Goal: Task Accomplishment & Management: Use online tool/utility

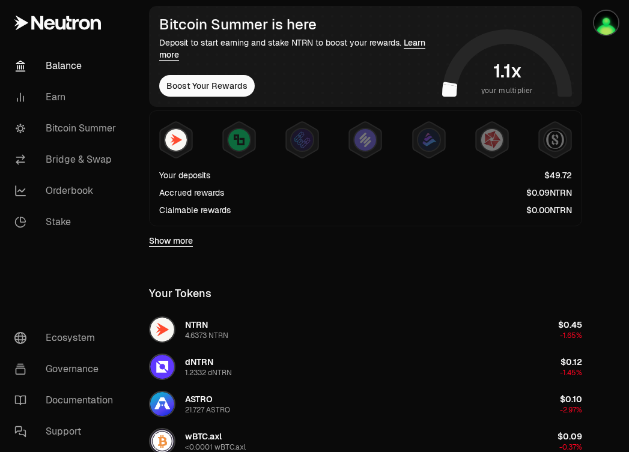
scroll to position [241, 0]
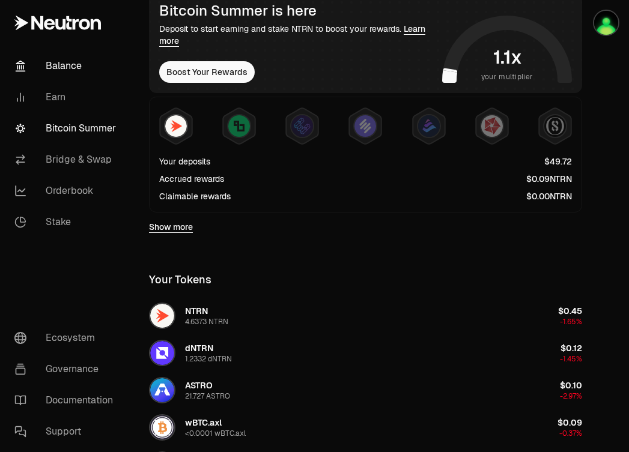
click at [103, 123] on link "Bitcoin Summer" at bounding box center [67, 128] width 125 height 31
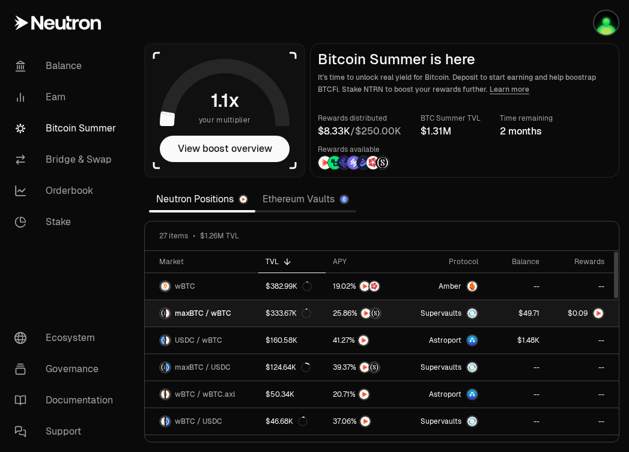
click at [583, 314] on span "9" at bounding box center [585, 313] width 4 height 9
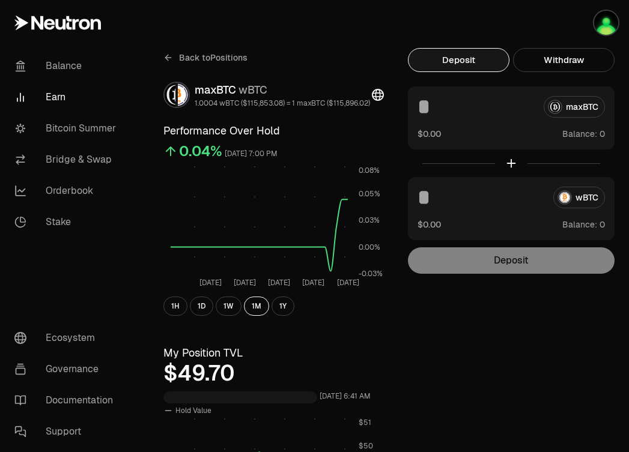
click at [58, 93] on link "Earn" at bounding box center [67, 97] width 125 height 31
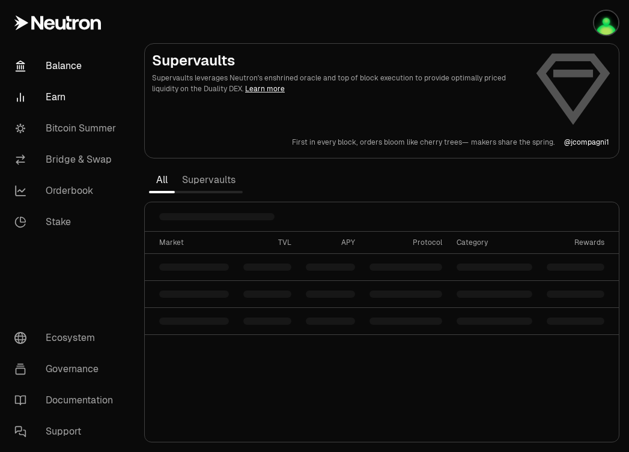
click at [73, 61] on link "Balance" at bounding box center [67, 65] width 125 height 31
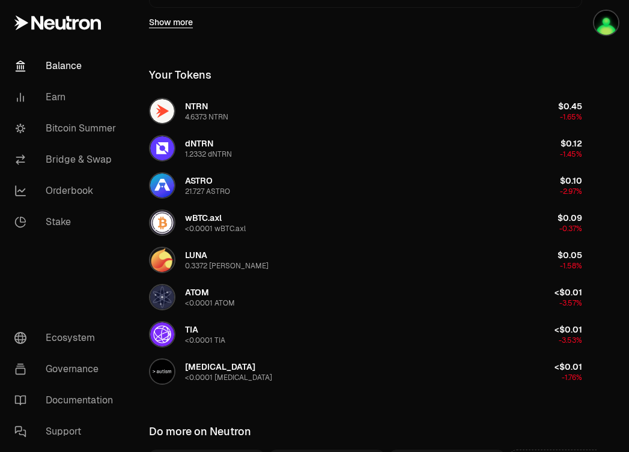
scroll to position [587, 0]
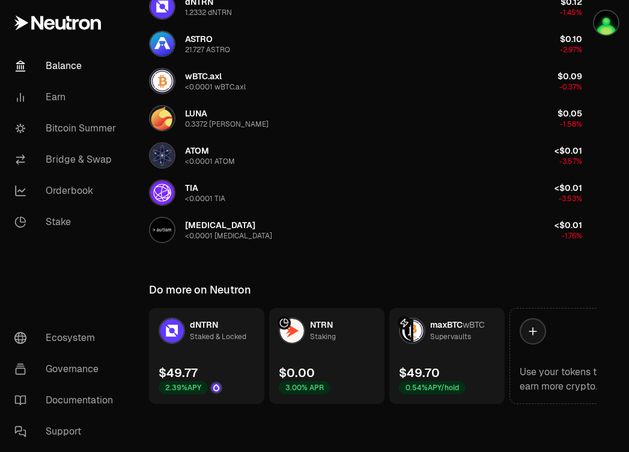
click at [428, 354] on link "maxBTC wBTC Supervaults $49.70 0.54% APY/hold" at bounding box center [446, 356] width 115 height 96
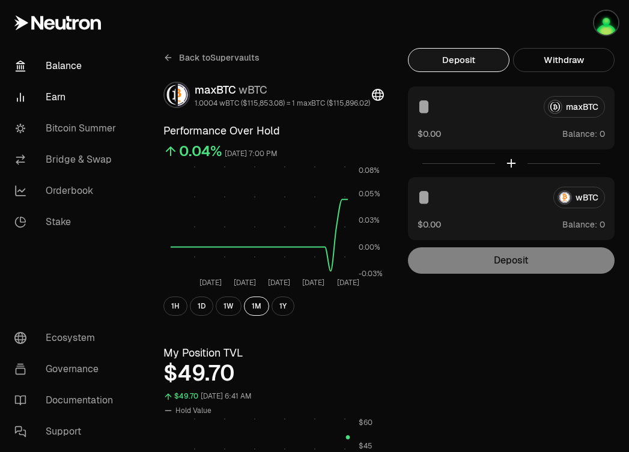
click at [61, 73] on link "Balance" at bounding box center [67, 65] width 125 height 31
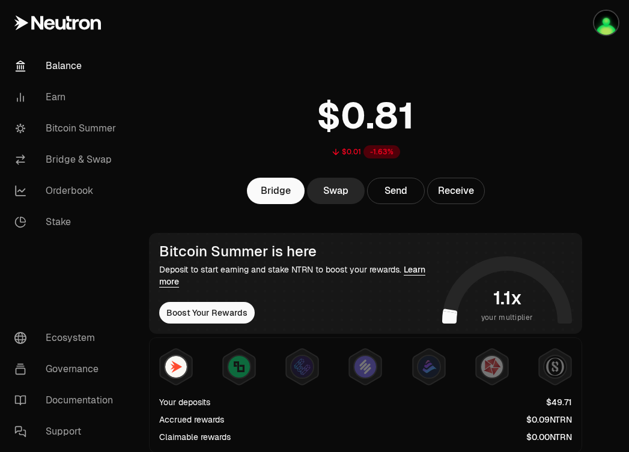
click at [65, 71] on link "Balance" at bounding box center [67, 65] width 125 height 31
click at [56, 67] on link "Balance" at bounding box center [67, 65] width 125 height 31
click at [61, 118] on link "Bitcoin Summer" at bounding box center [67, 128] width 125 height 31
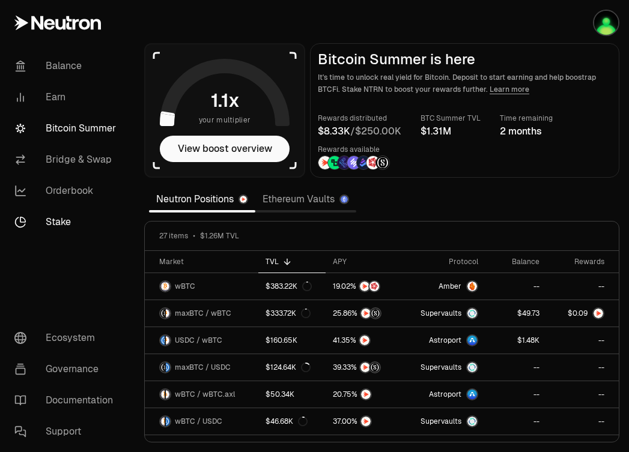
click at [71, 223] on link "Stake" at bounding box center [67, 222] width 125 height 31
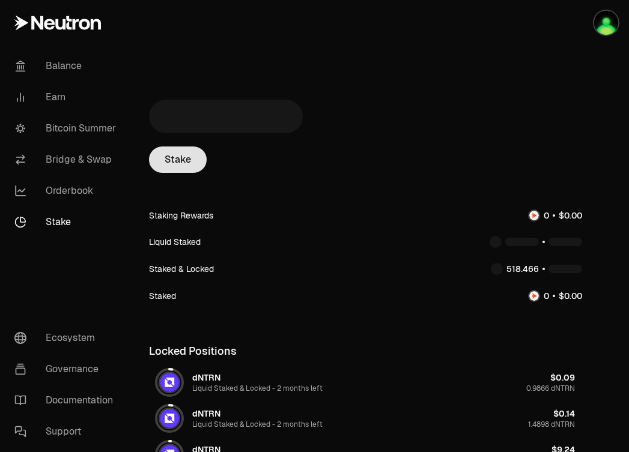
click at [174, 163] on link "Stake" at bounding box center [178, 160] width 58 height 26
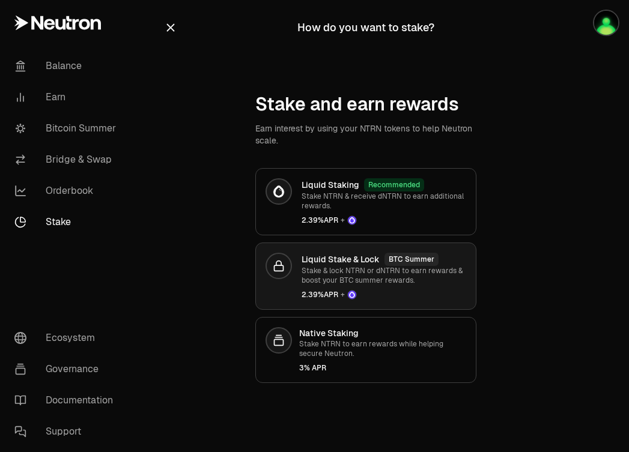
click at [333, 268] on p "Stake & lock NTRN or dNTRN to earn rewards & boost your BTC summer rewards." at bounding box center [384, 275] width 165 height 19
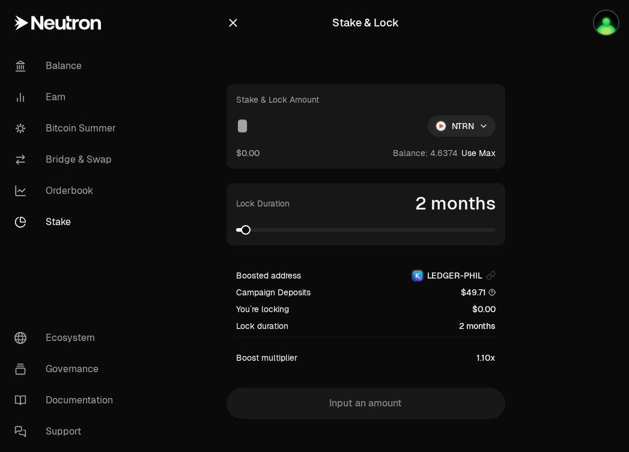
scroll to position [15, 0]
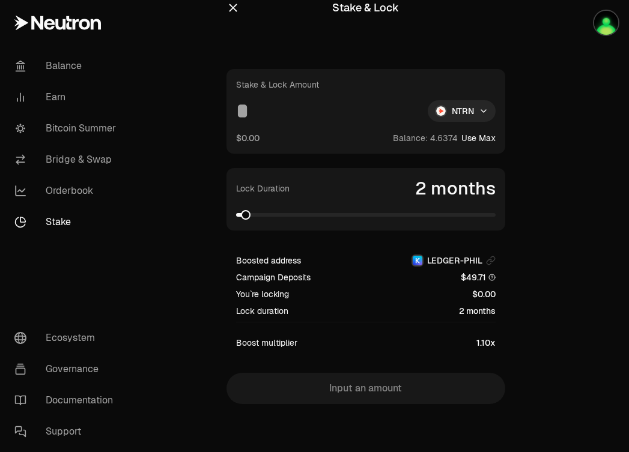
click at [48, 216] on link "Stake" at bounding box center [67, 222] width 125 height 31
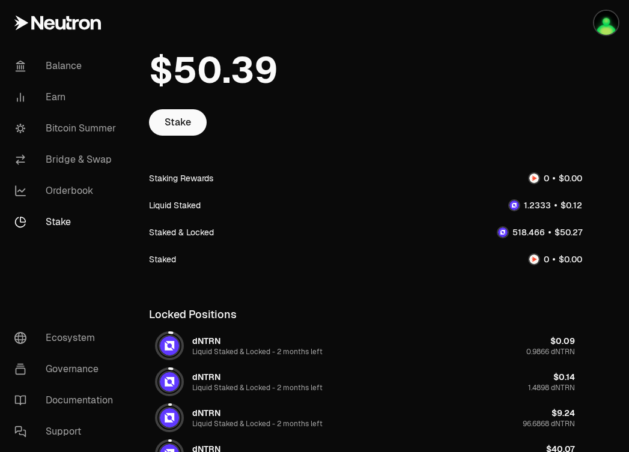
scroll to position [53, 0]
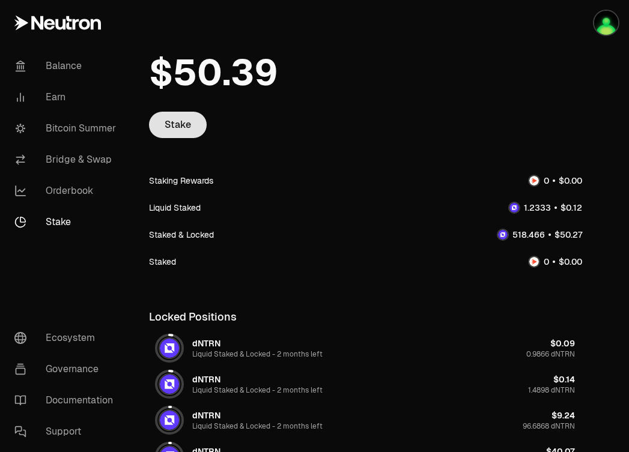
click at [179, 126] on link "Stake" at bounding box center [178, 125] width 58 height 26
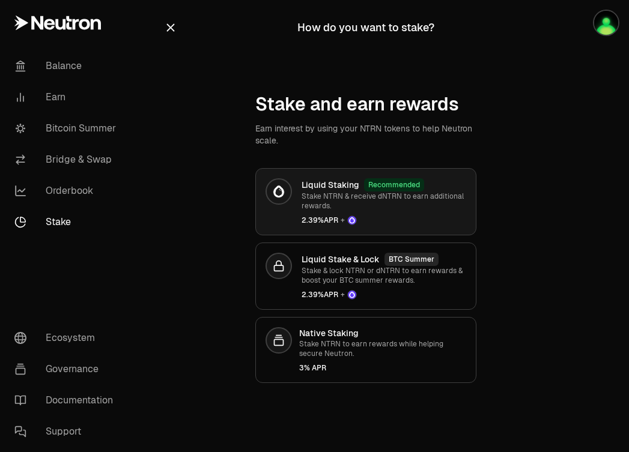
click at [306, 209] on p "Stake NTRN & receive dNTRN to earn additional rewards." at bounding box center [384, 201] width 165 height 19
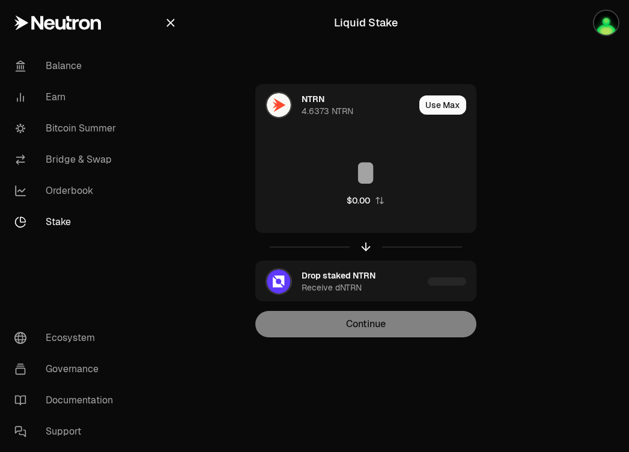
click at [165, 23] on icon "button" at bounding box center [170, 22] width 13 height 13
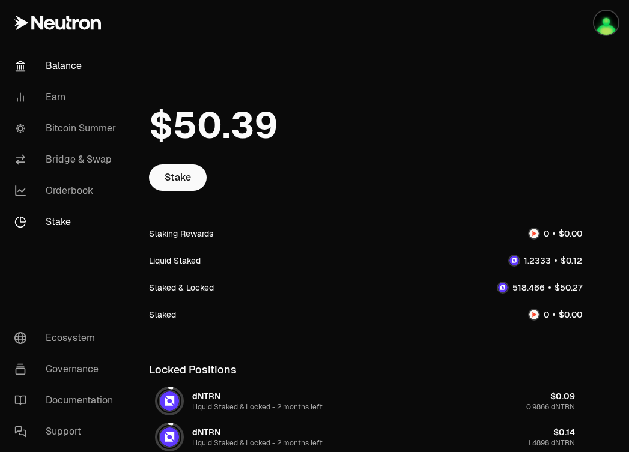
click at [76, 59] on link "Balance" at bounding box center [67, 65] width 125 height 31
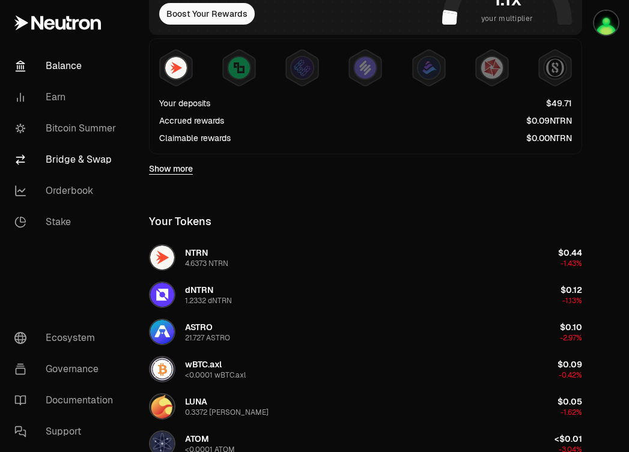
scroll to position [335, 0]
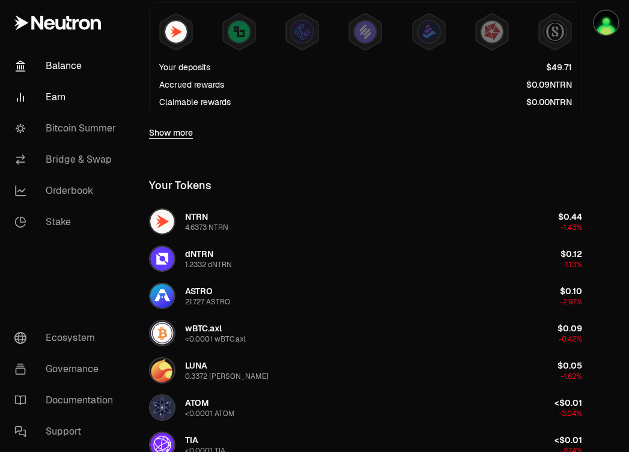
click at [55, 97] on link "Earn" at bounding box center [67, 97] width 125 height 31
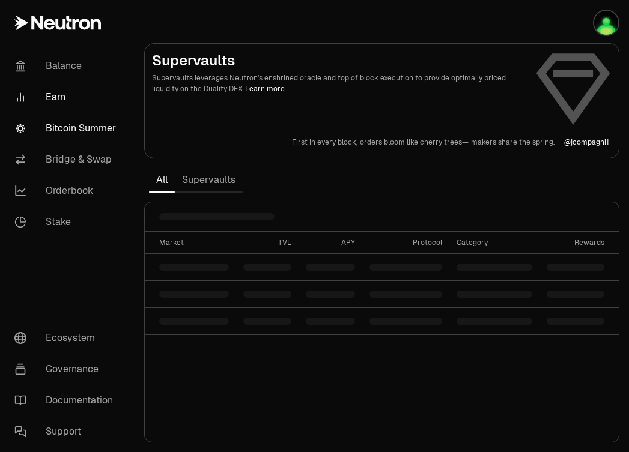
click at [71, 126] on link "Bitcoin Summer" at bounding box center [67, 128] width 125 height 31
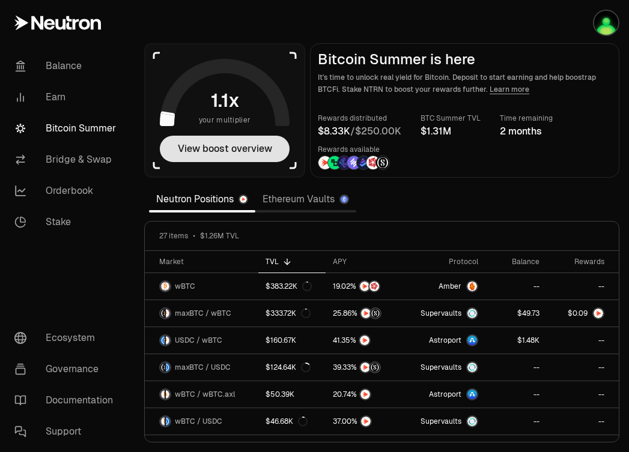
click at [244, 152] on button "View boost overview" at bounding box center [225, 149] width 130 height 26
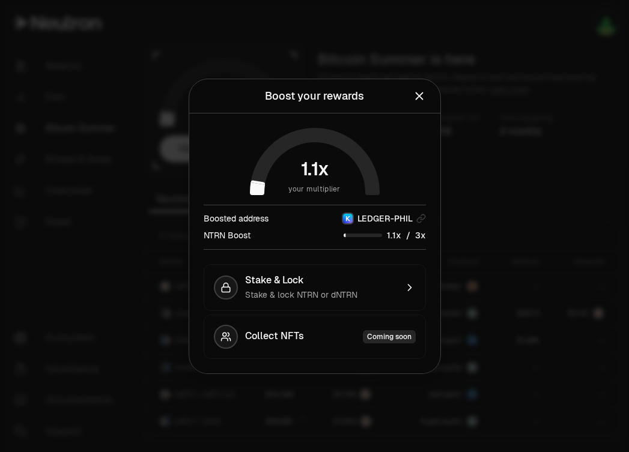
click at [416, 100] on icon "Close" at bounding box center [419, 95] width 13 height 13
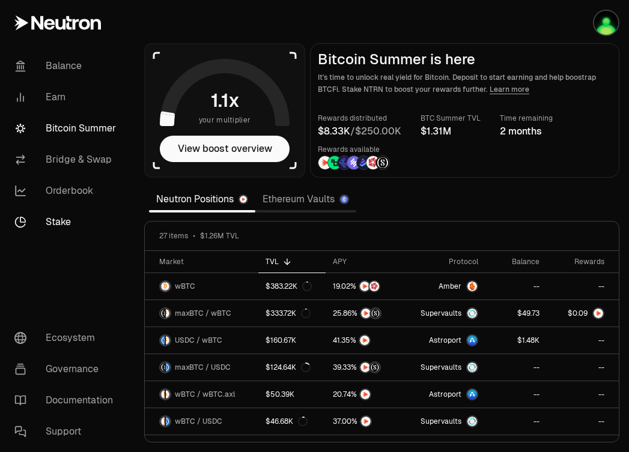
click at [59, 228] on link "Stake" at bounding box center [67, 222] width 125 height 31
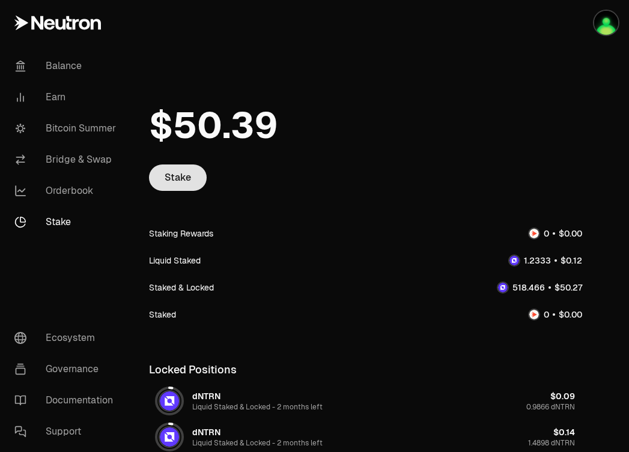
click at [166, 167] on link "Stake" at bounding box center [178, 178] width 58 height 26
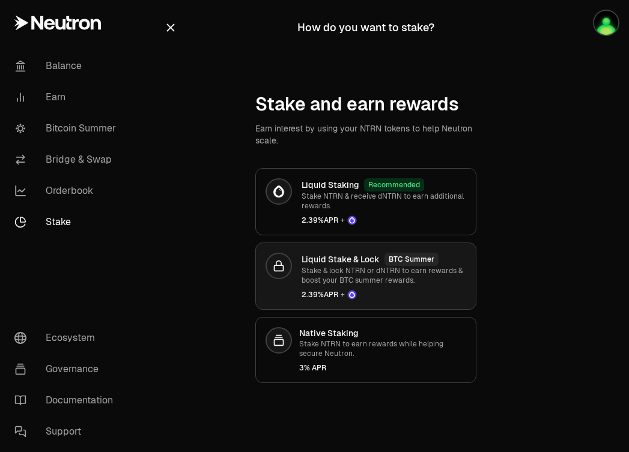
click at [320, 270] on p "Stake & lock NTRN or dNTRN to earn rewards & boost your BTC summer rewards." at bounding box center [384, 275] width 165 height 19
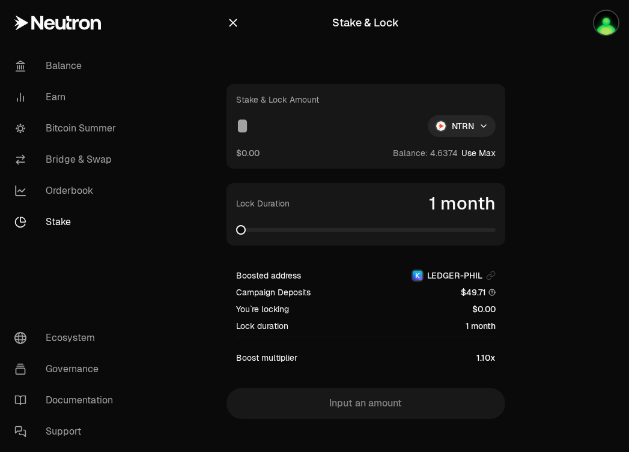
click at [473, 154] on button "Use Max" at bounding box center [478, 153] width 34 height 12
type input "********"
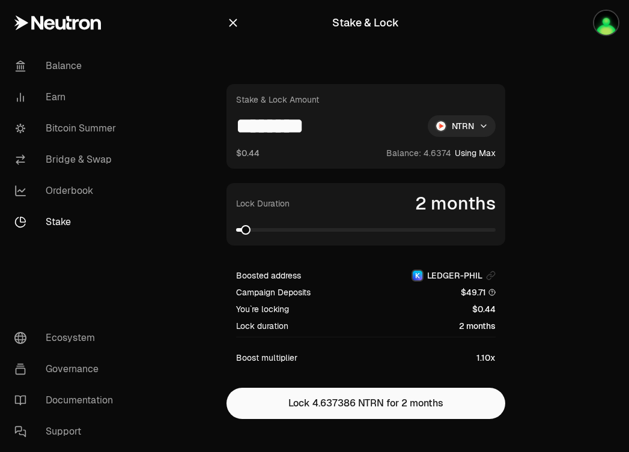
click at [242, 231] on span at bounding box center [246, 230] width 10 height 10
click at [476, 235] on span at bounding box center [472, 230] width 10 height 10
click at [542, 229] on section "Stake & Lock Stake & Lock Amount ******** NTRN $0.44 Balance: Using Max Lock Du…" at bounding box center [366, 233] width 462 height 467
click at [377, 250] on div "Stake & Lock Amount ******** NTRN $0.44 Balance: Using Max Lock Duration 28 mon…" at bounding box center [365, 251] width 279 height 335
click at [256, 235] on span at bounding box center [261, 230] width 10 height 10
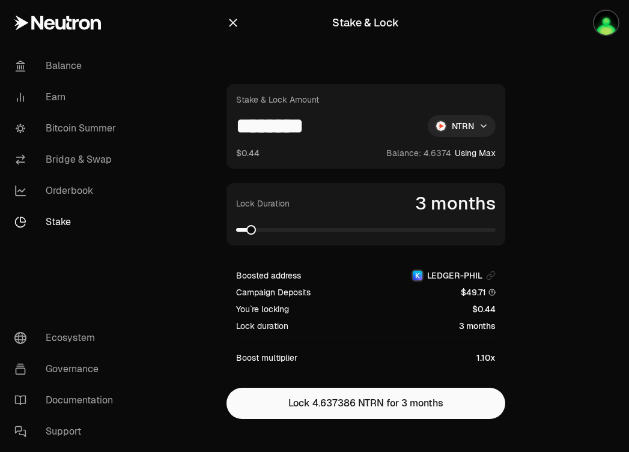
drag, startPoint x: 374, startPoint y: 229, endPoint x: 242, endPoint y: 237, distance: 132.4
click at [242, 237] on div "Lock Duration 3 months" at bounding box center [365, 214] width 279 height 62
click at [249, 228] on span at bounding box center [251, 230] width 10 height 10
click at [65, 223] on link "Stake" at bounding box center [67, 222] width 125 height 31
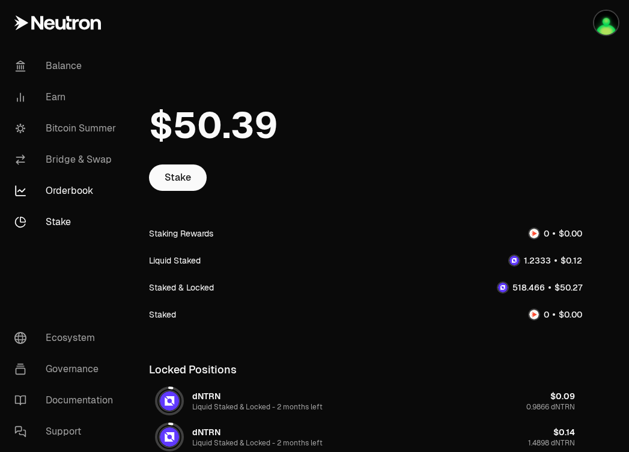
click at [65, 188] on link "Orderbook" at bounding box center [67, 190] width 125 height 31
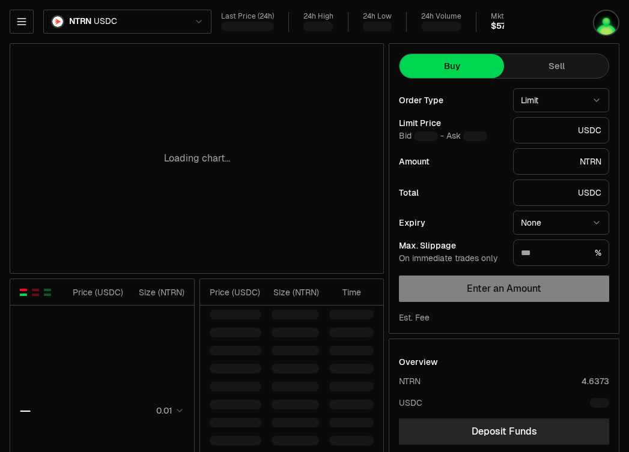
type input "********"
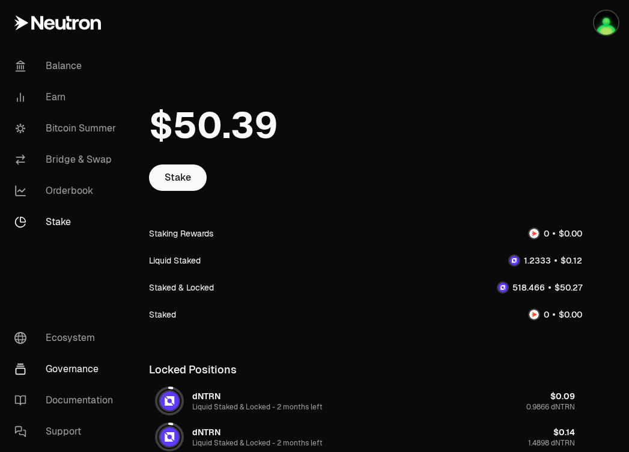
click at [75, 372] on link "Governance" at bounding box center [67, 369] width 125 height 31
click at [74, 184] on link "Orderbook" at bounding box center [67, 190] width 125 height 31
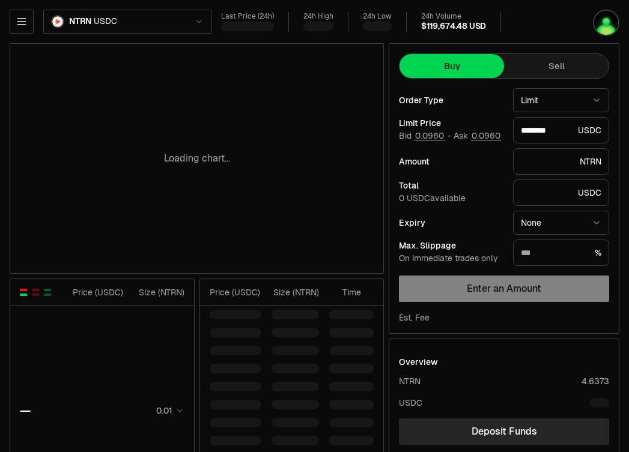
type input "********"
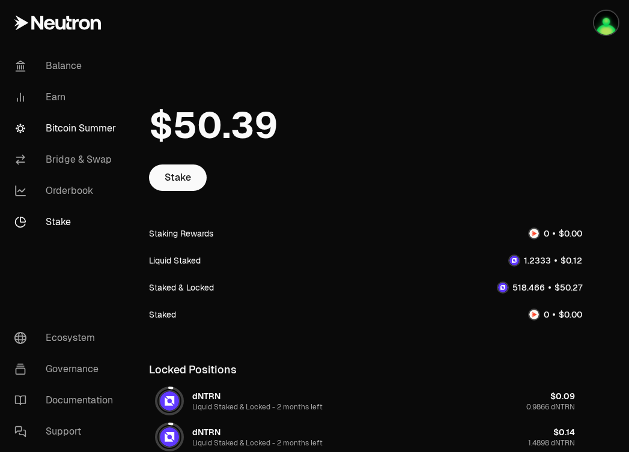
click at [73, 129] on link "Bitcoin Summer" at bounding box center [67, 128] width 125 height 31
